Goal: Find contact information: Find contact information

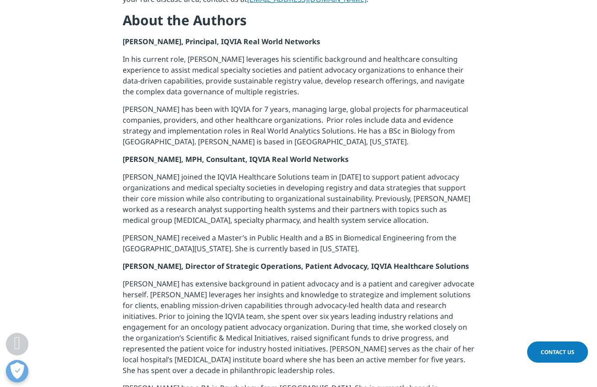
scroll to position [1571, 0]
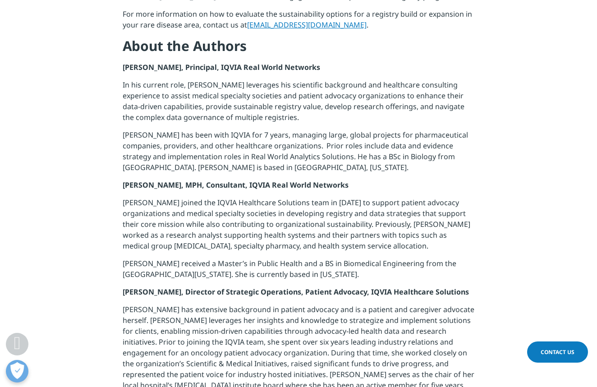
drag, startPoint x: 211, startPoint y: 54, endPoint x: 310, endPoint y: 54, distance: 99.2
click at [310, 62] on strong "[PERSON_NAME], Principal, IQVIA Real World Networks" at bounding box center [221, 67] width 197 height 10
drag, startPoint x: 310, startPoint y: 55, endPoint x: 211, endPoint y: 54, distance: 98.8
click at [211, 62] on p "[PERSON_NAME], Principal, IQVIA Real World Networks" at bounding box center [299, 71] width 352 height 18
copy strong "IQVIA Real World Networks"
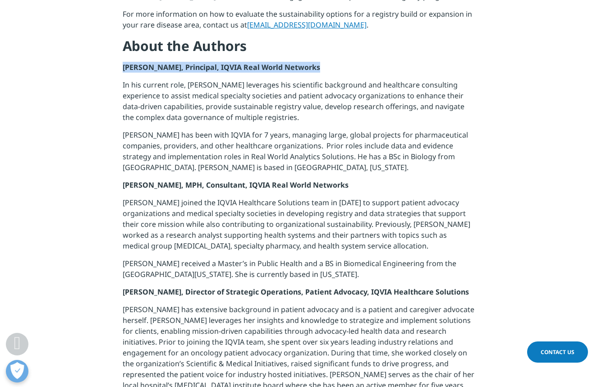
drag, startPoint x: 124, startPoint y: 57, endPoint x: 331, endPoint y: 51, distance: 207.5
click at [331, 62] on p "[PERSON_NAME], Principal, IQVIA Real World Networks" at bounding box center [299, 71] width 352 height 18
copy strong "[PERSON_NAME], Principal, IQVIA Real World Networks"
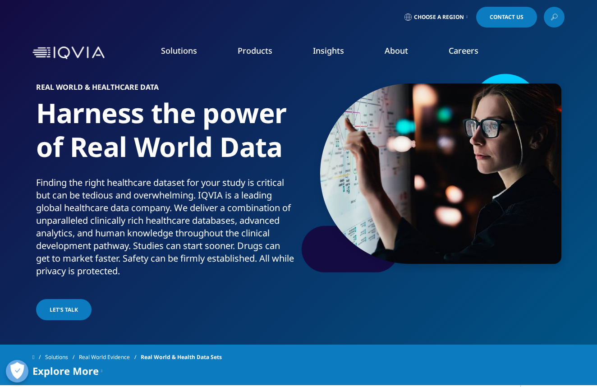
click at [195, 155] on link "Commitment to Global Health" at bounding box center [233, 156] width 146 height 10
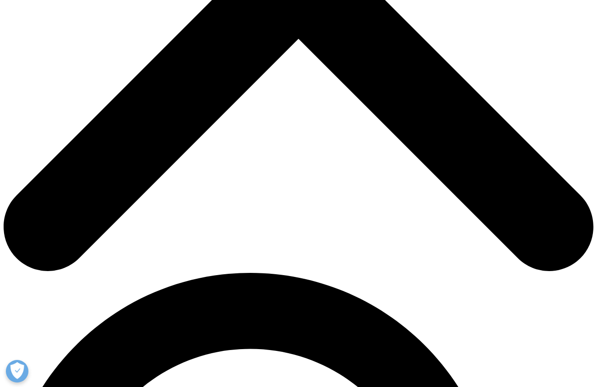
scroll to position [367, 0]
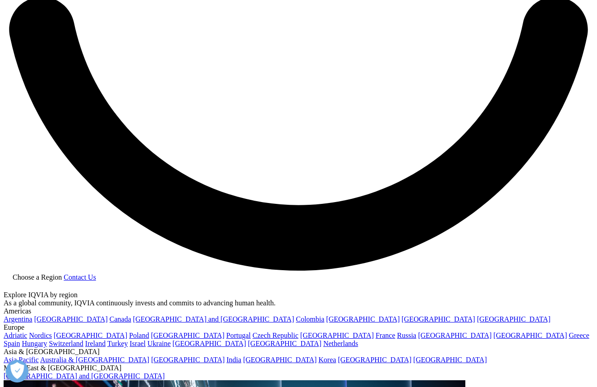
scroll to position [1593, 0]
